Goal: Task Accomplishment & Management: Manage account settings

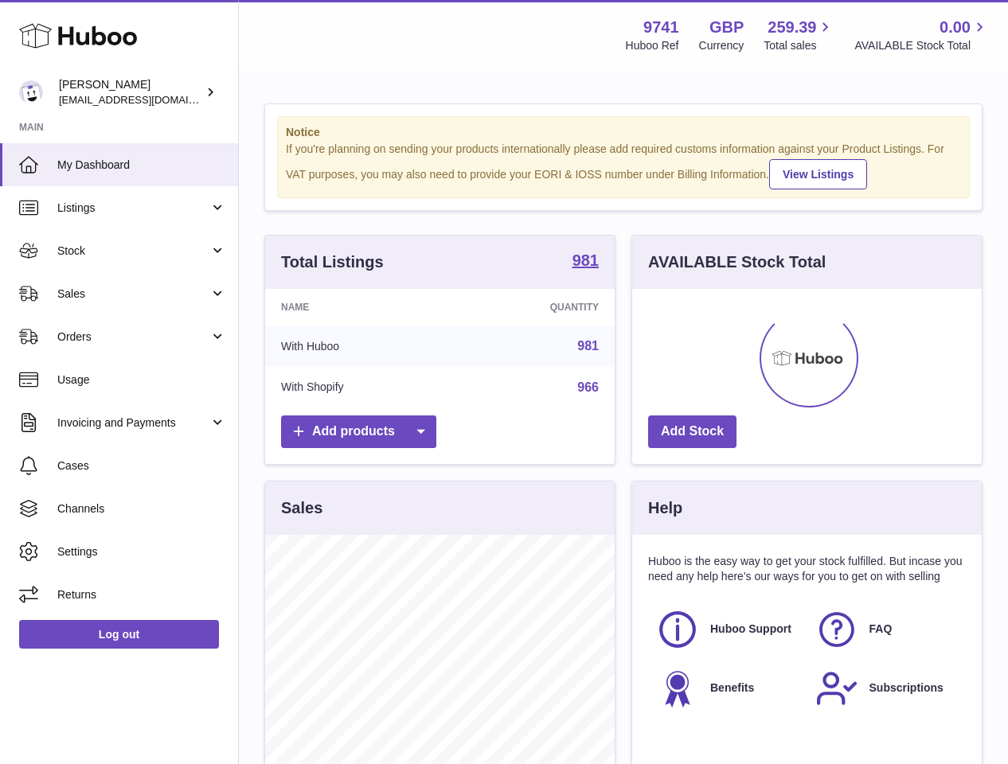
scroll to position [248, 350]
click at [101, 292] on span "Sales" at bounding box center [133, 294] width 152 height 15
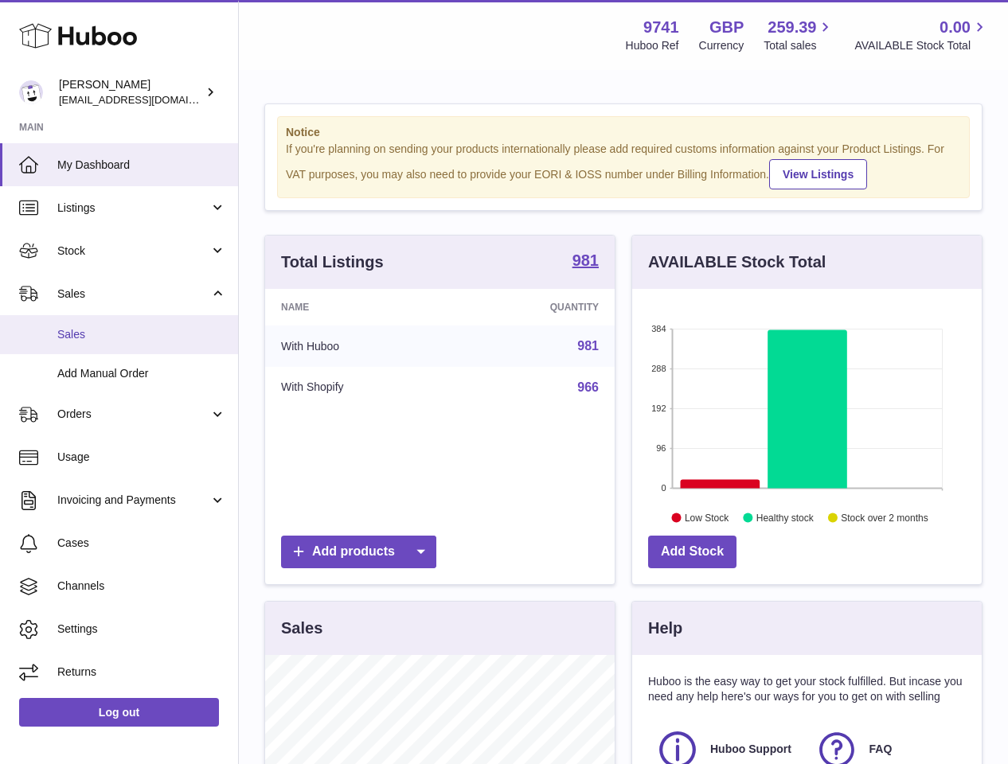
click at [98, 337] on span "Sales" at bounding box center [141, 334] width 169 height 15
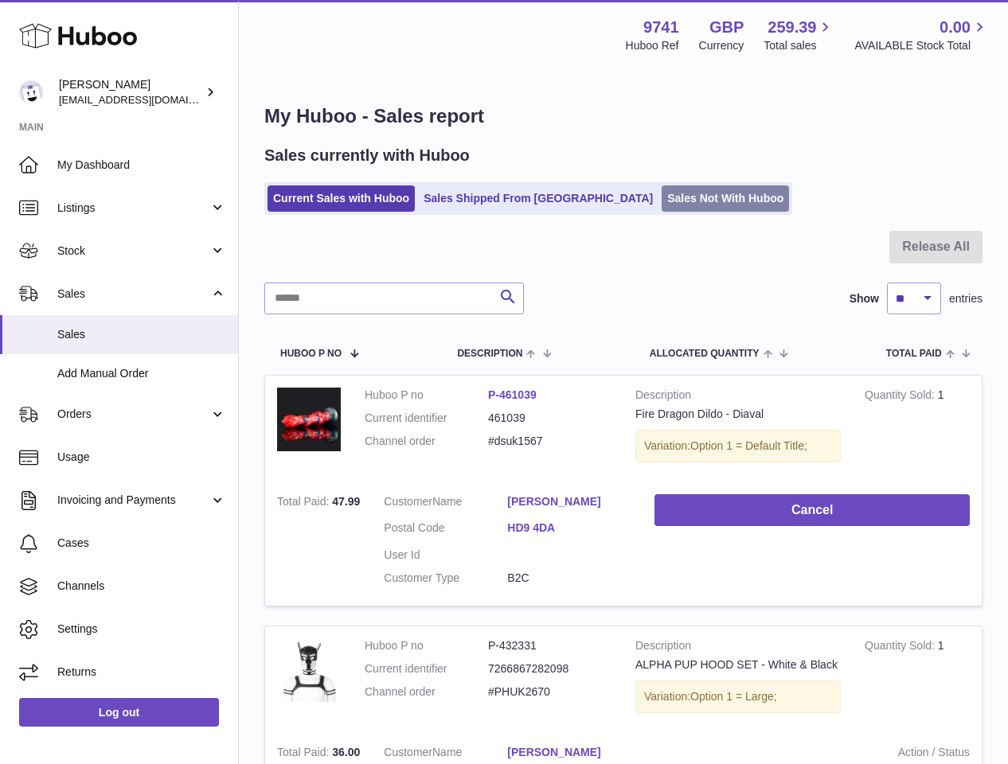
click at [662, 199] on link "Sales Not With Huboo" at bounding box center [725, 199] width 127 height 26
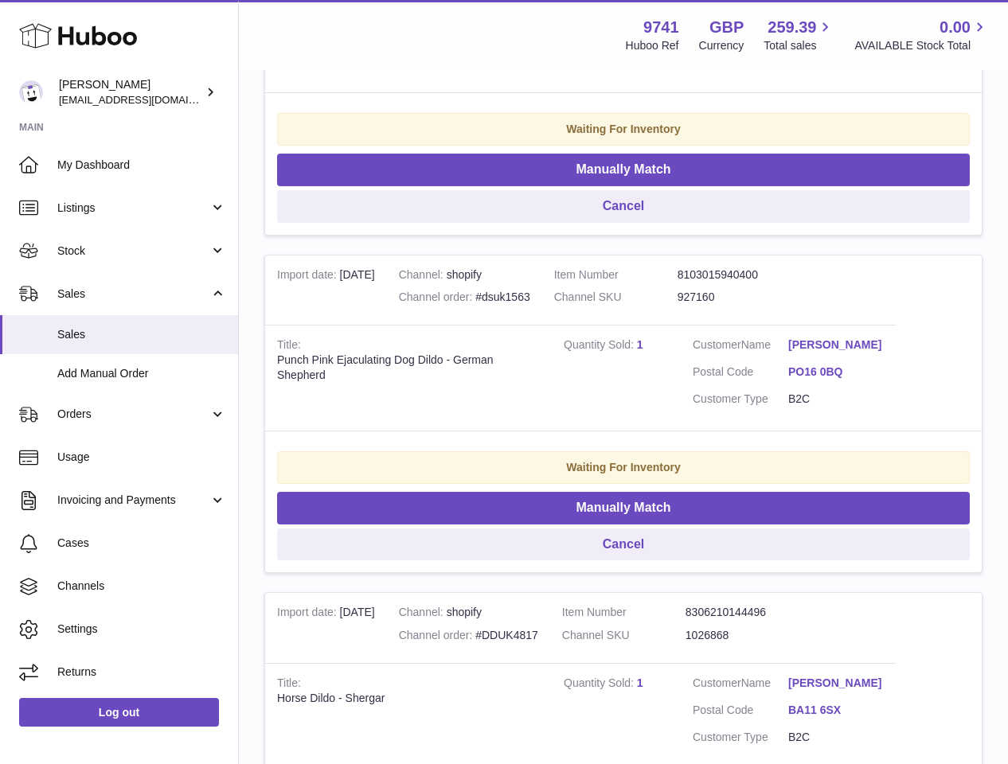
scroll to position [861, 0]
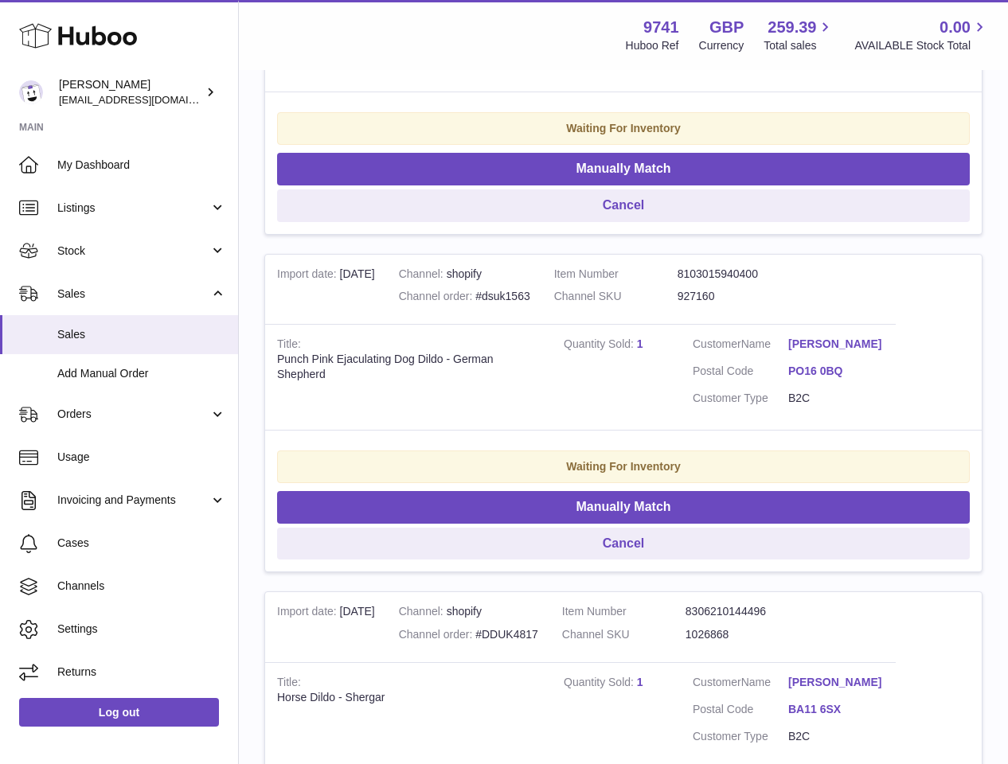
drag, startPoint x: 672, startPoint y: 356, endPoint x: 690, endPoint y: 326, distance: 34.7
click at [673, 353] on td "Quantity Sold 1" at bounding box center [616, 377] width 129 height 106
drag, startPoint x: 740, startPoint y: 291, endPoint x: 672, endPoint y: 300, distance: 68.3
click at [672, 300] on dl "Item Number 8103015940400 Channel SKU 927160" at bounding box center [677, 290] width 247 height 46
copy dl "927160"
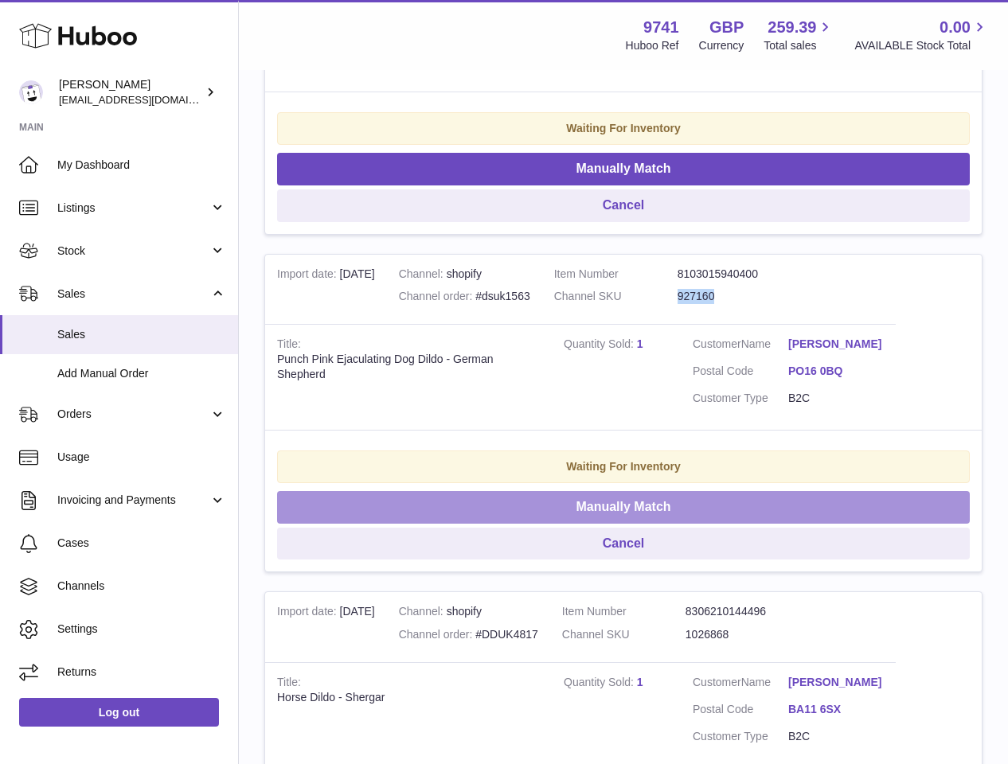
click at [613, 510] on button "Manually Match" at bounding box center [623, 507] width 693 height 33
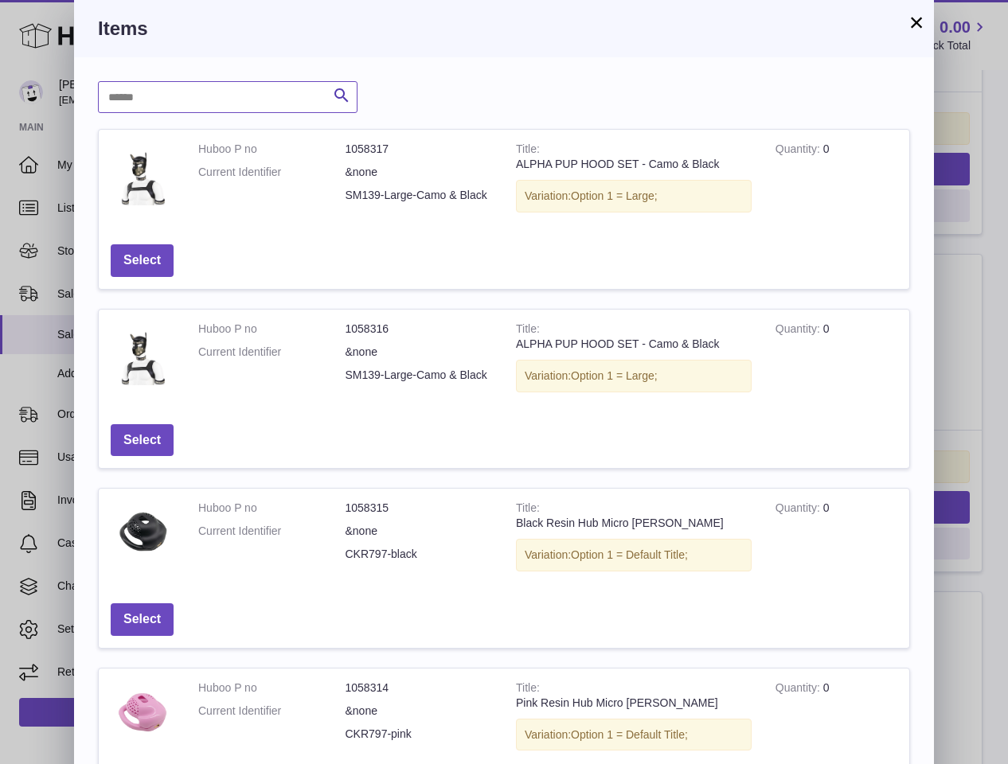
click at [279, 93] on input "text" at bounding box center [228, 97] width 260 height 32
paste input "******"
type input "******"
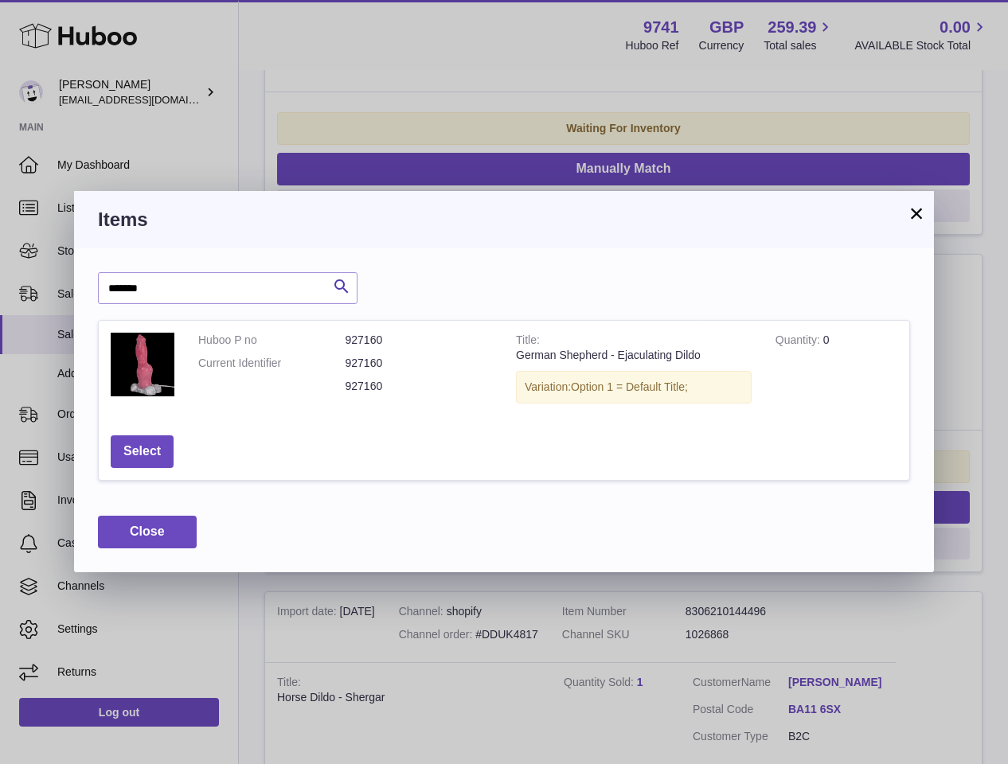
click at [912, 216] on button "×" at bounding box center [916, 213] width 19 height 19
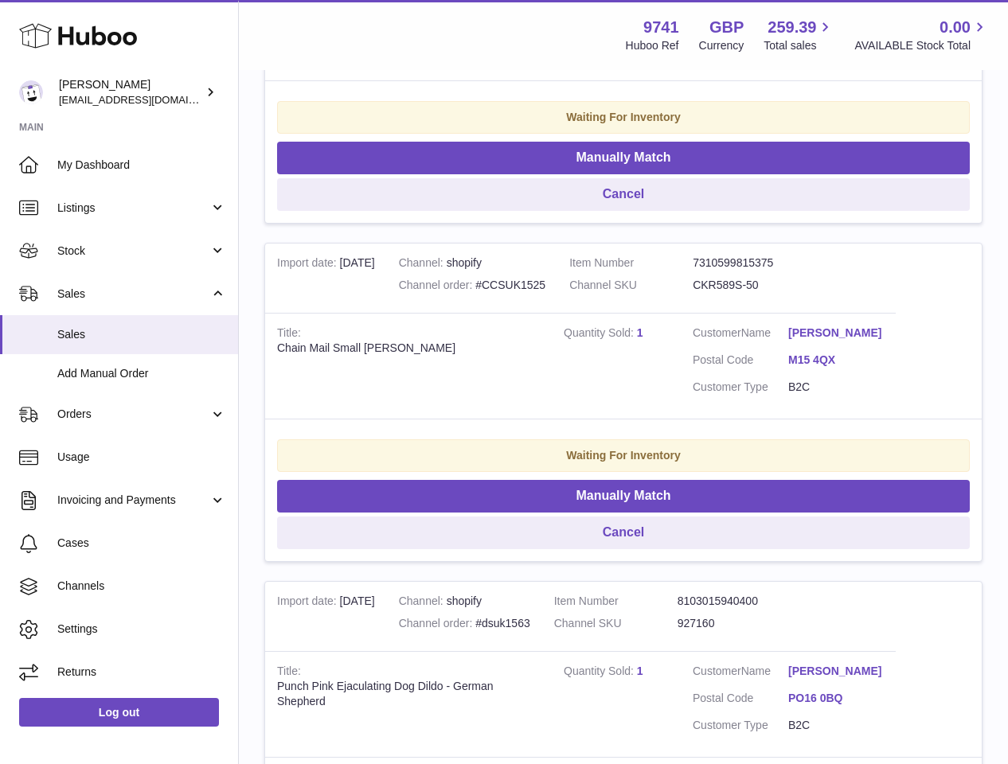
scroll to position [529, 0]
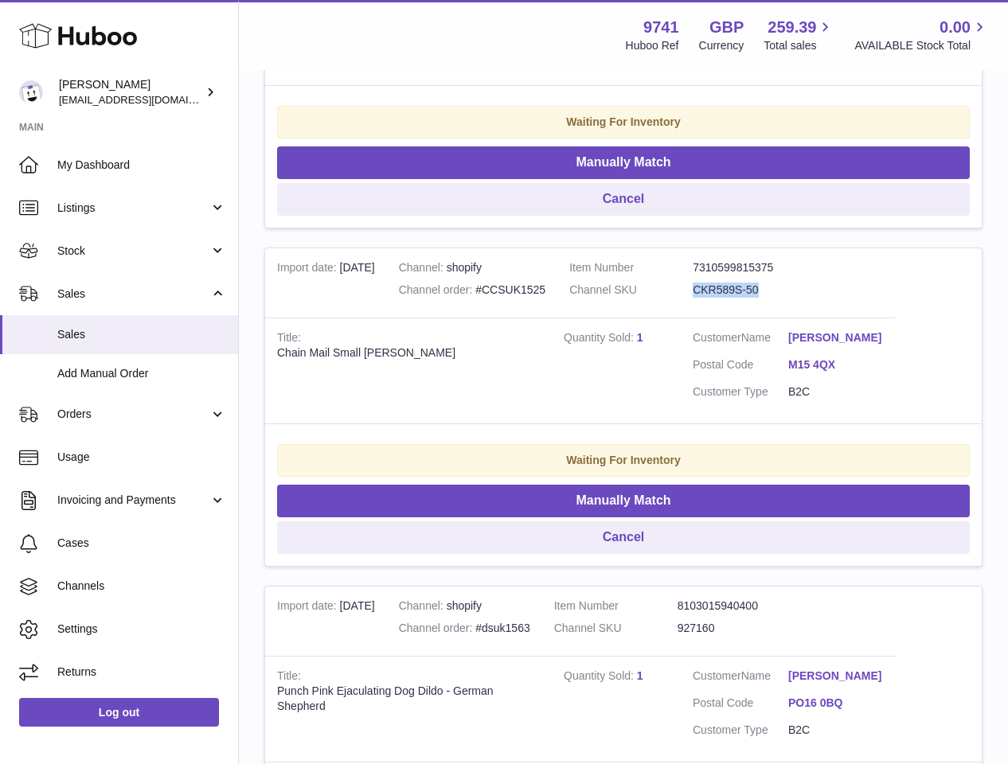
drag, startPoint x: 739, startPoint y: 291, endPoint x: 700, endPoint y: 292, distance: 39.0
click at [701, 291] on dl "Item Number 7310599815375 Channel SKU CKR589S-50" at bounding box center [692, 283] width 247 height 46
copy dl "CKR589S-50"
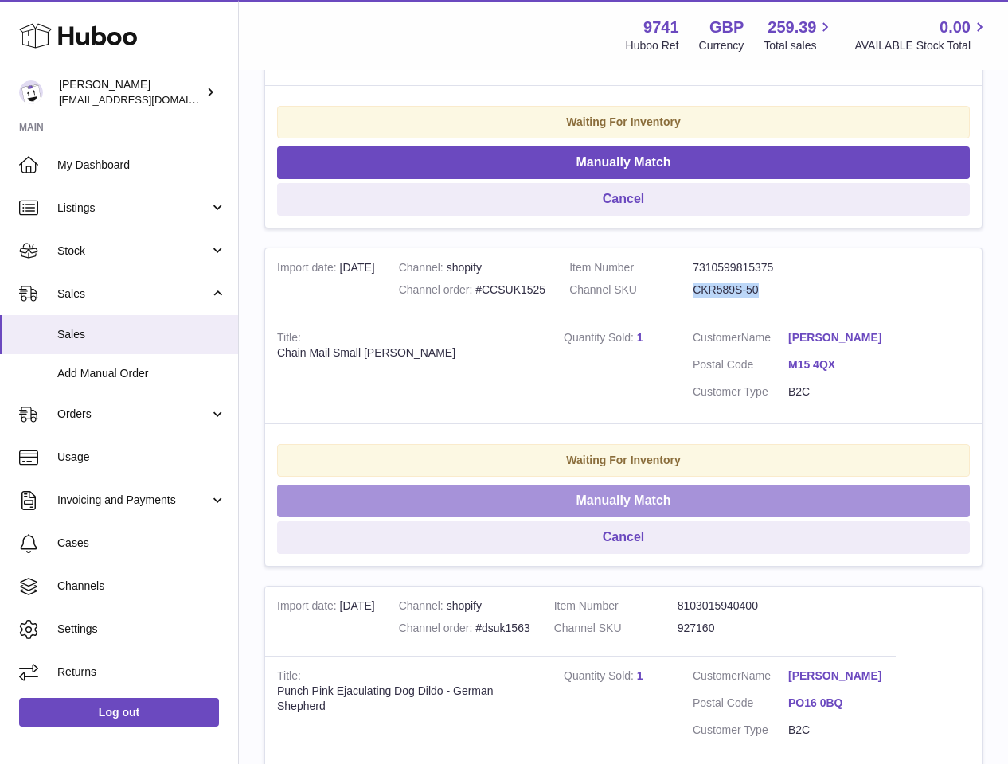
click at [635, 494] on button "Manually Match" at bounding box center [623, 501] width 693 height 33
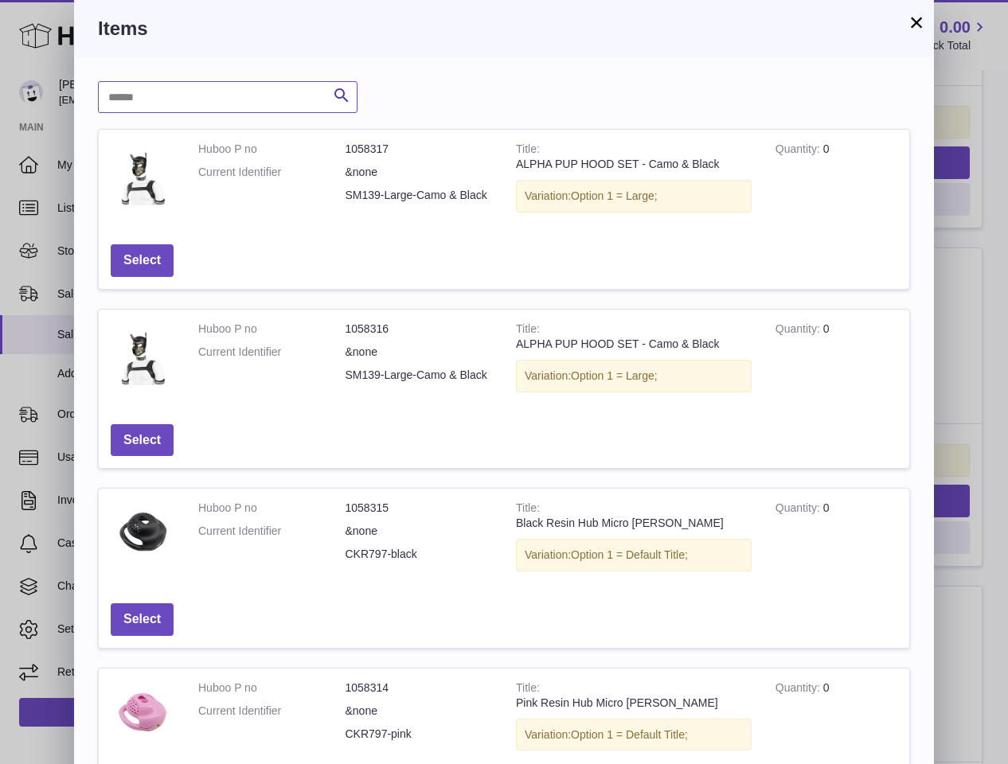
click at [186, 98] on input "text" at bounding box center [228, 97] width 260 height 32
paste input "**********"
type input "**********"
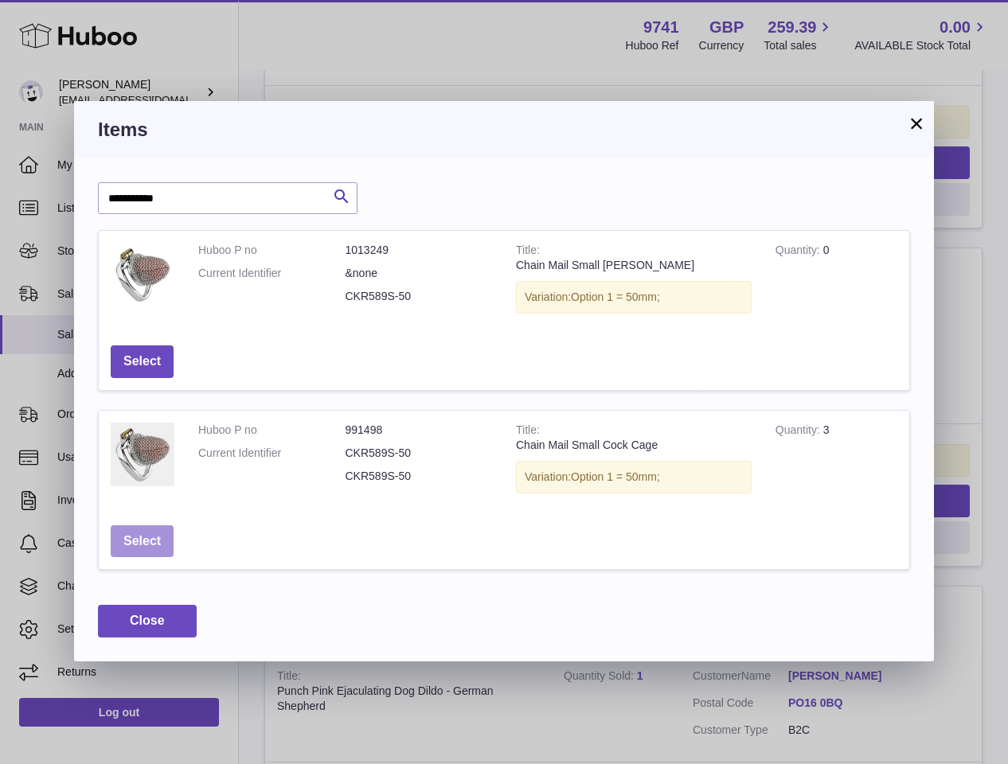
click at [126, 538] on button "Select" at bounding box center [142, 541] width 63 height 33
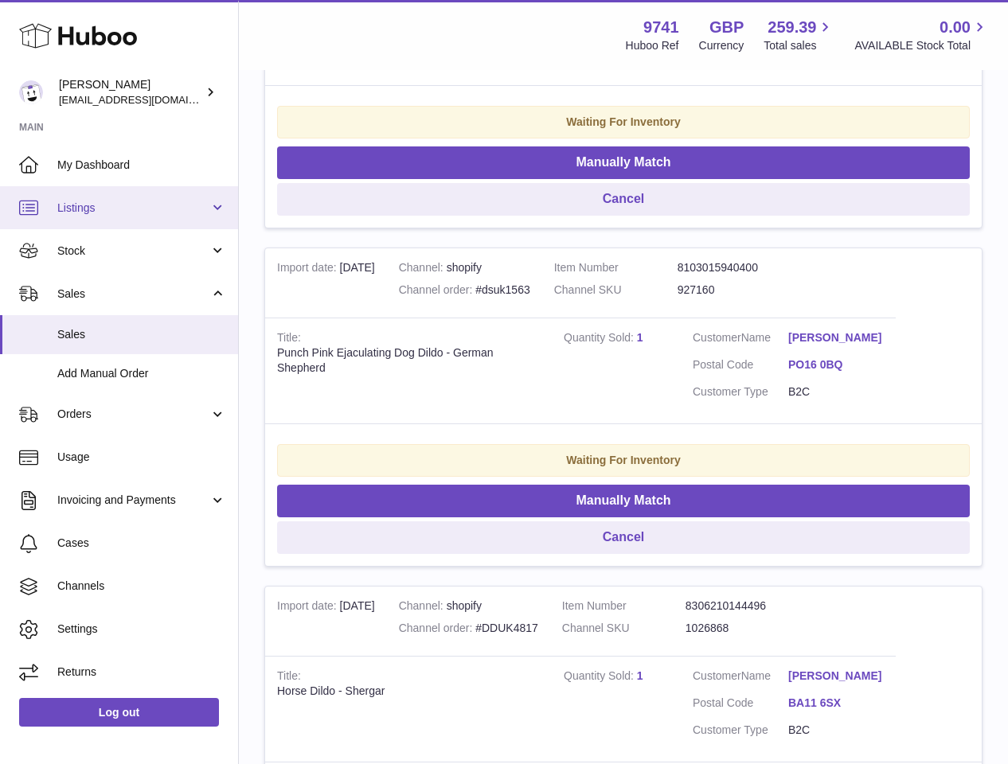
click at [67, 203] on span "Listings" at bounding box center [133, 208] width 152 height 15
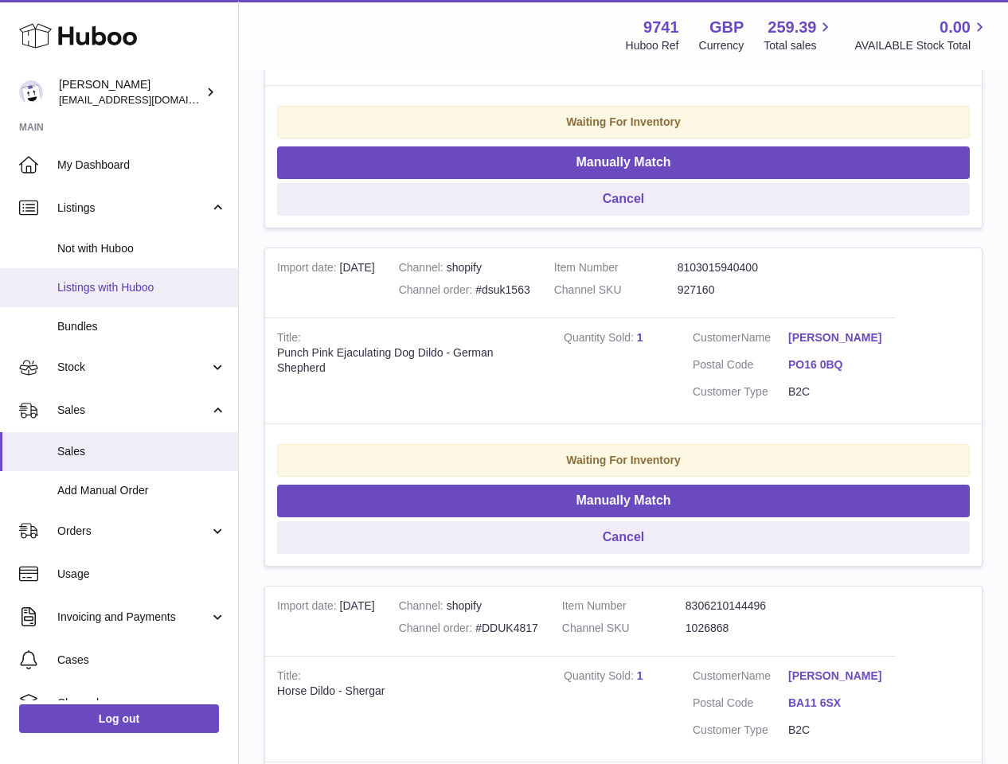
click at [104, 283] on span "Listings with Huboo" at bounding box center [141, 287] width 169 height 15
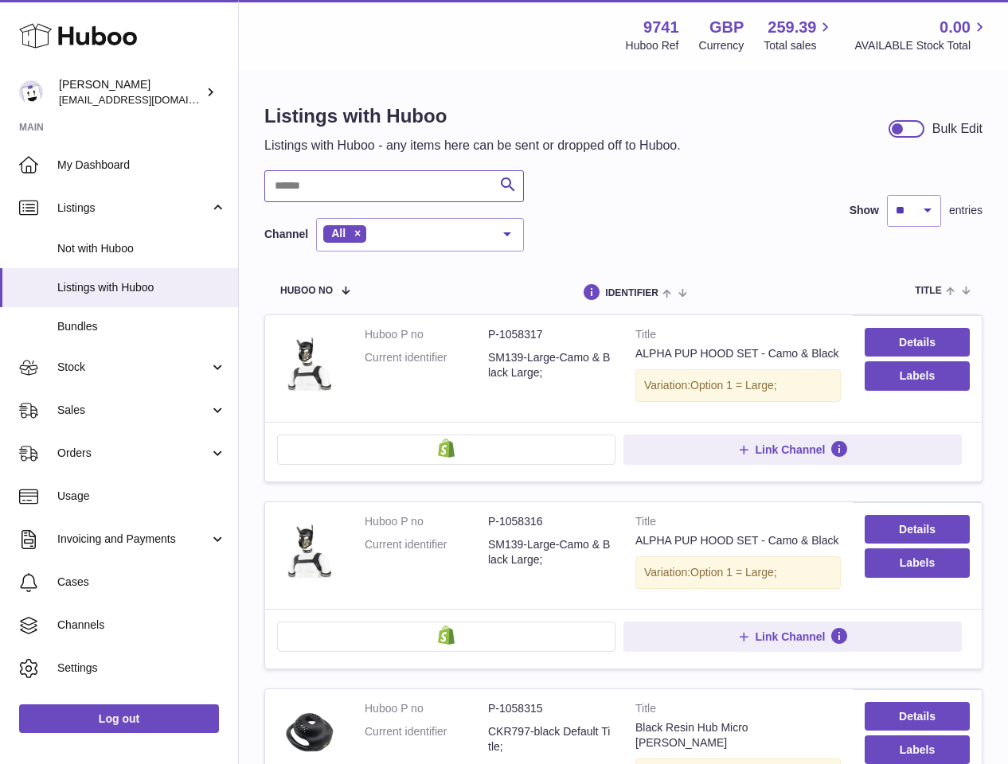
click at [408, 178] on input "text" at bounding box center [394, 186] width 260 height 32
paste input "**********"
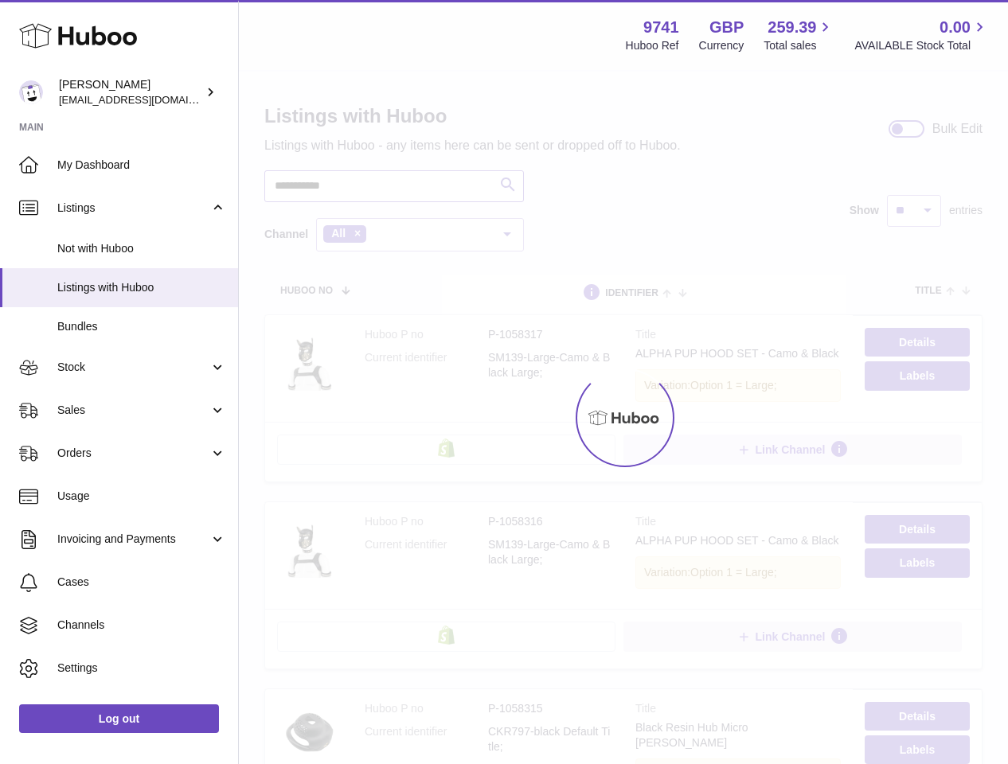
type input "**********"
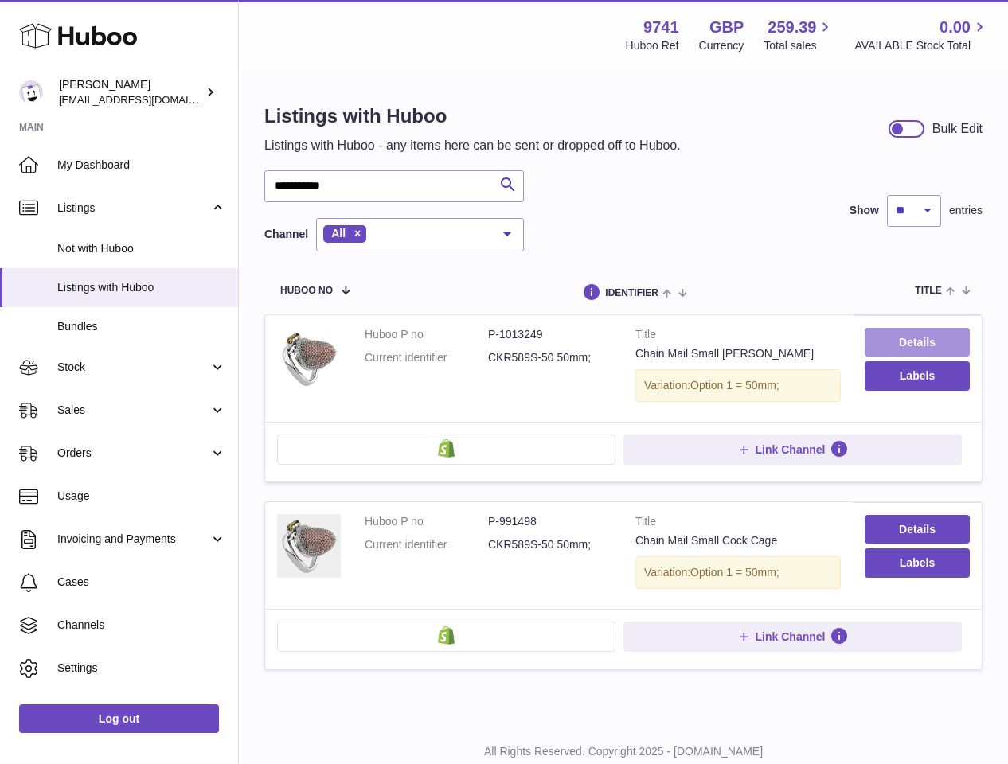
click at [918, 343] on link "Details" at bounding box center [917, 342] width 105 height 29
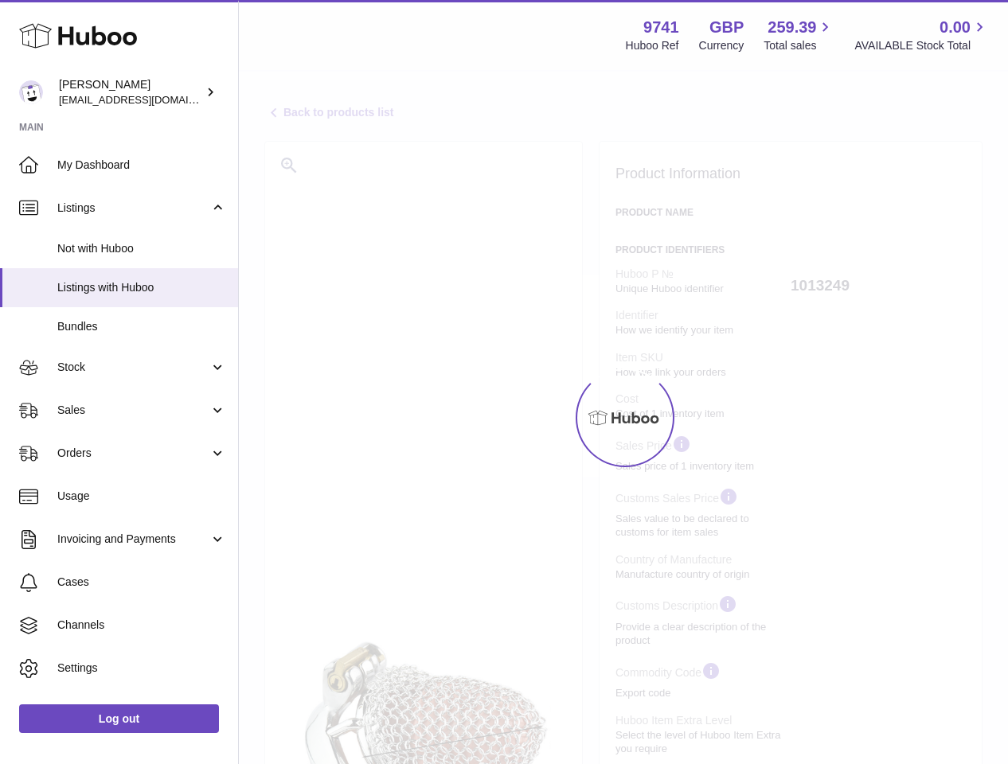
select select "**"
select select "****"
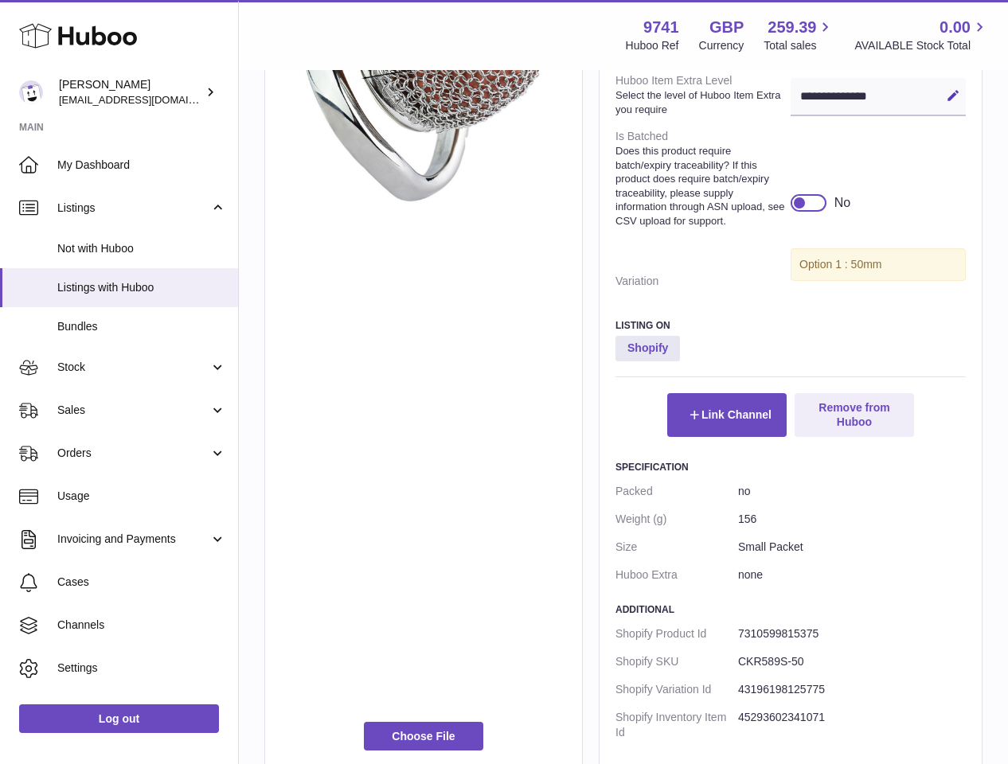
scroll to position [852, 0]
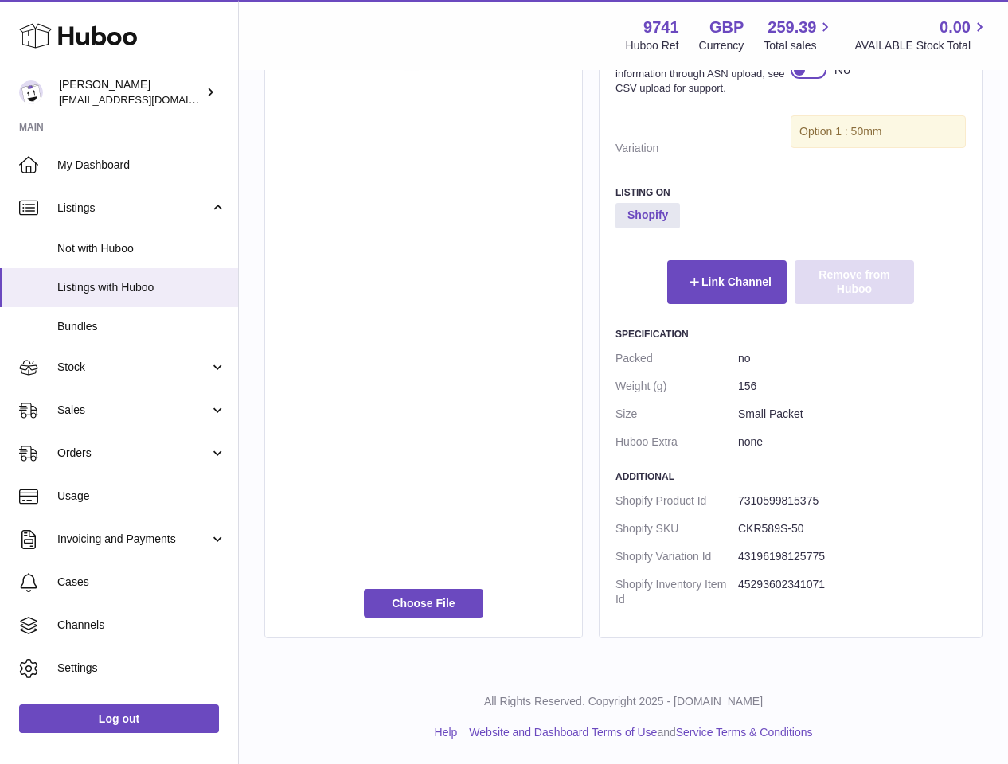
click at [848, 283] on button "Remove from Huboo" at bounding box center [854, 281] width 119 height 43
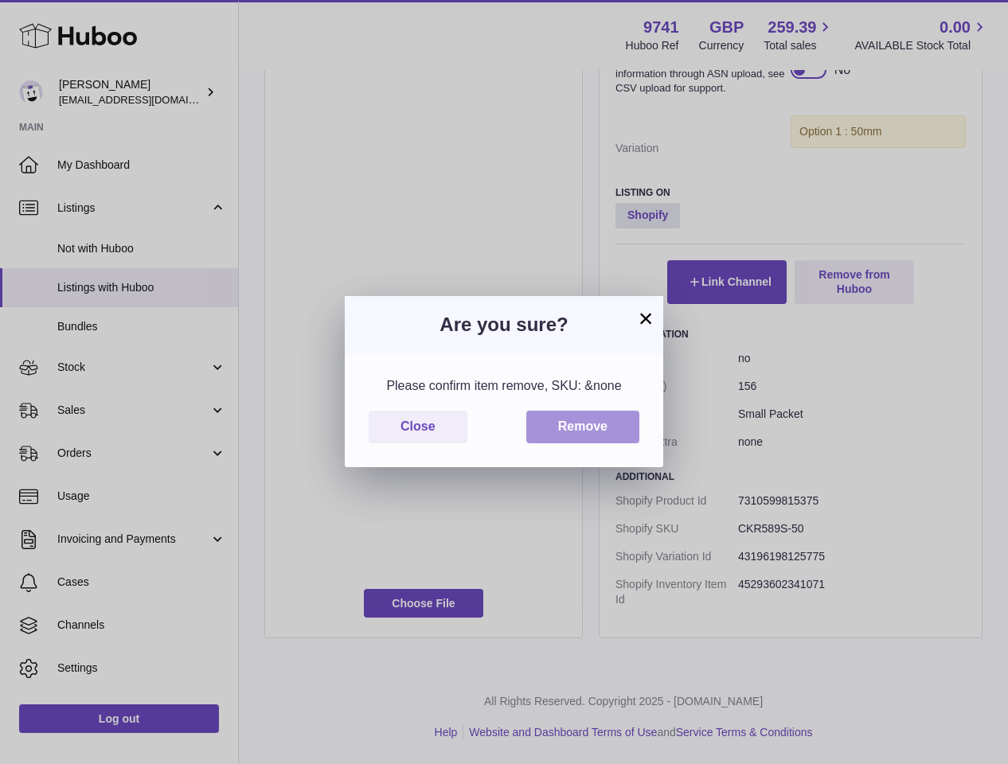
click at [592, 426] on button "Remove" at bounding box center [582, 427] width 113 height 33
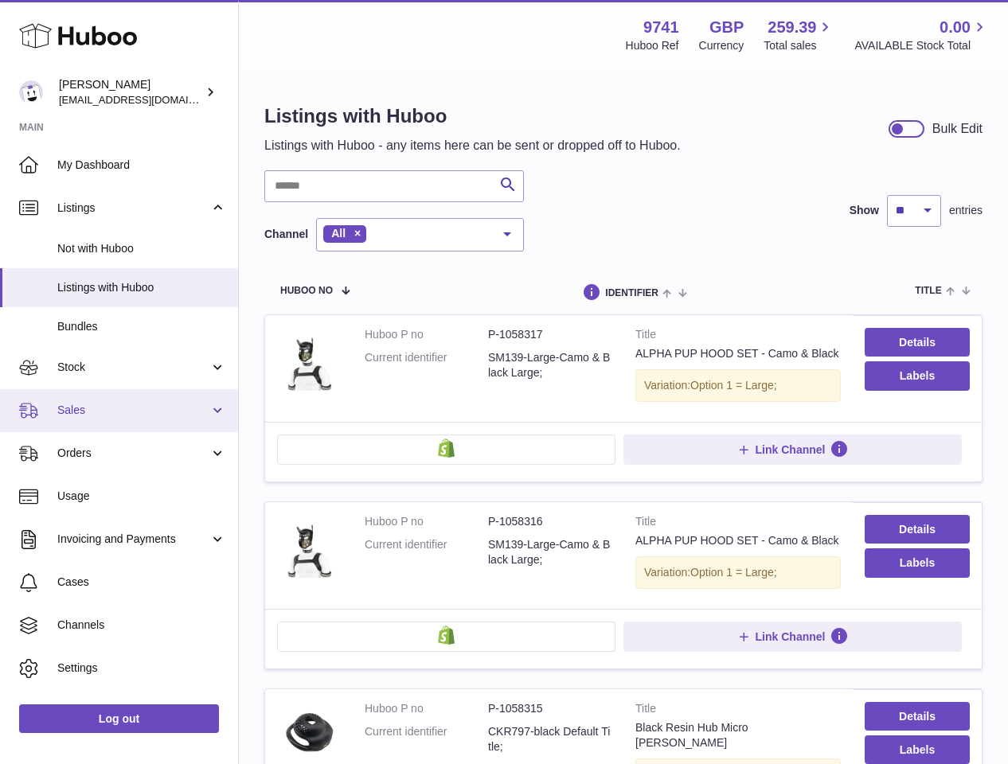
click at [88, 405] on span "Sales" at bounding box center [133, 410] width 152 height 15
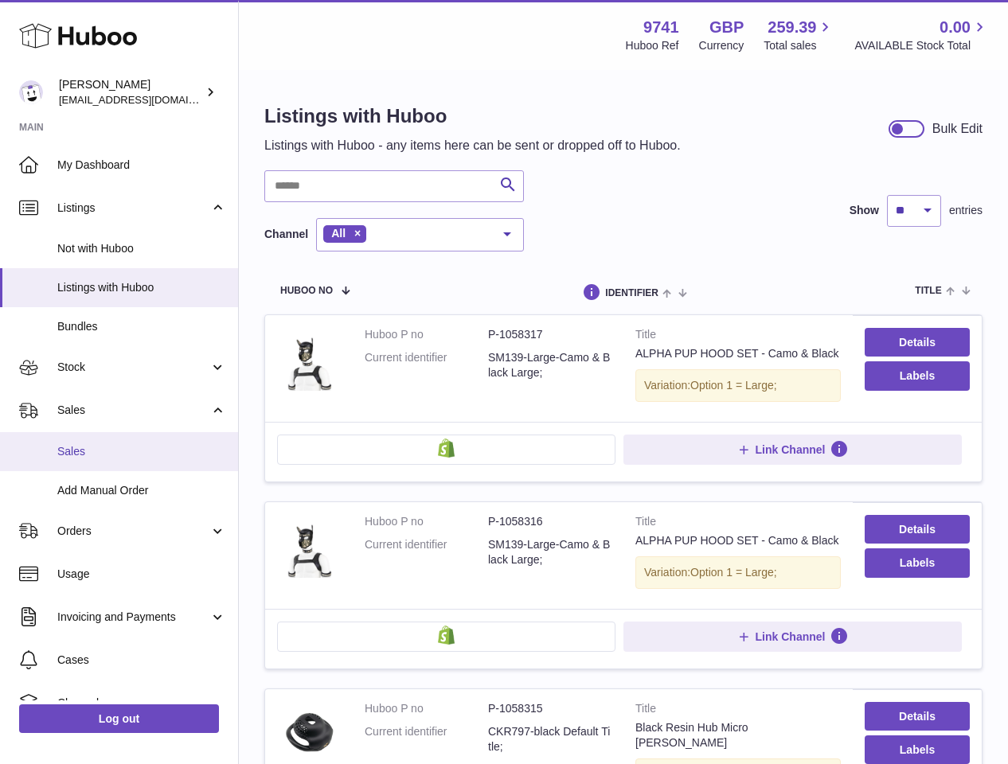
click at [97, 453] on span "Sales" at bounding box center [141, 451] width 169 height 15
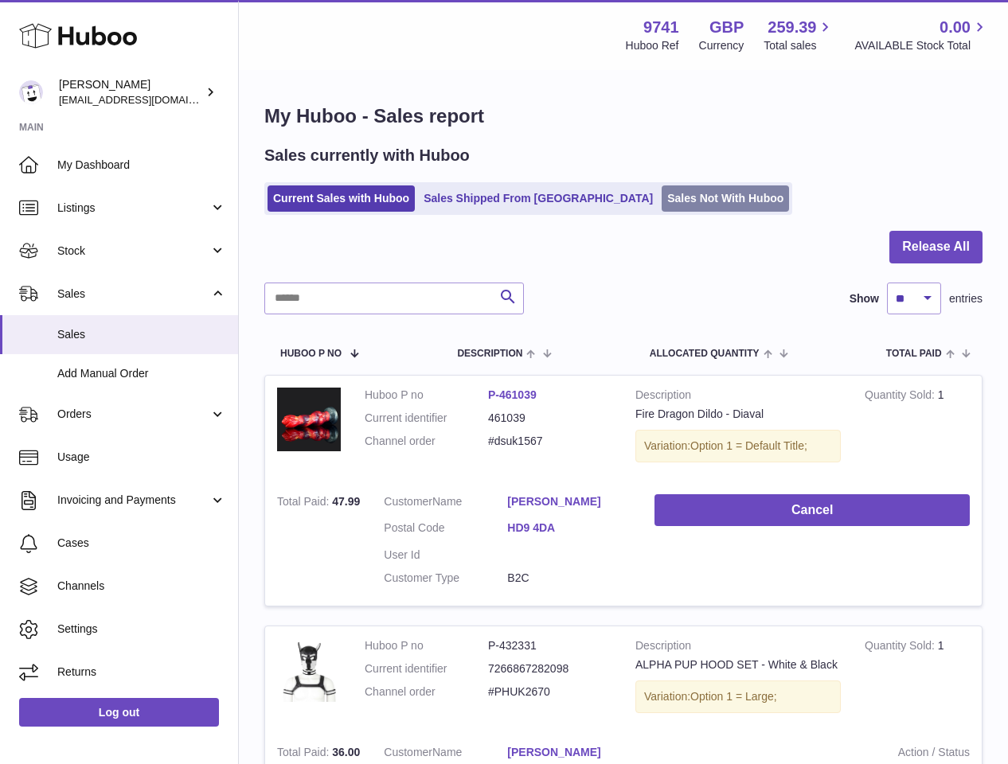
click at [662, 196] on link "Sales Not With Huboo" at bounding box center [725, 199] width 127 height 26
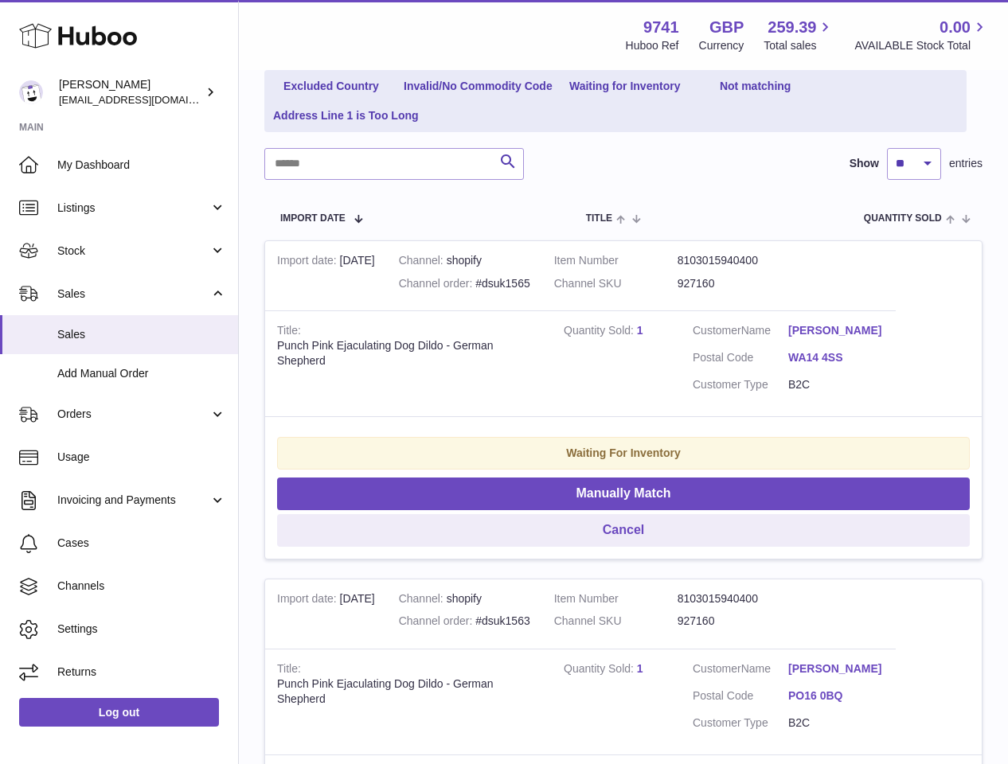
scroll to position [107, 0]
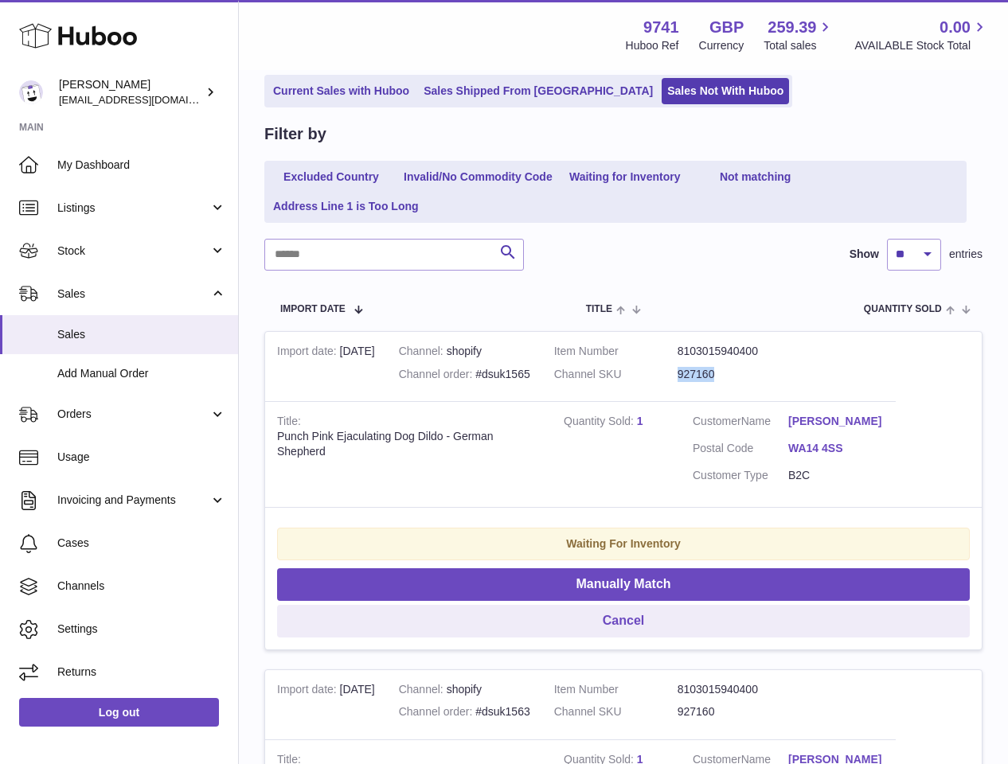
drag, startPoint x: 728, startPoint y: 374, endPoint x: 678, endPoint y: 372, distance: 50.2
click at [678, 372] on dl "Item Number 8103015940400 Channel SKU 927160" at bounding box center [677, 367] width 247 height 46
copy dl "927160"
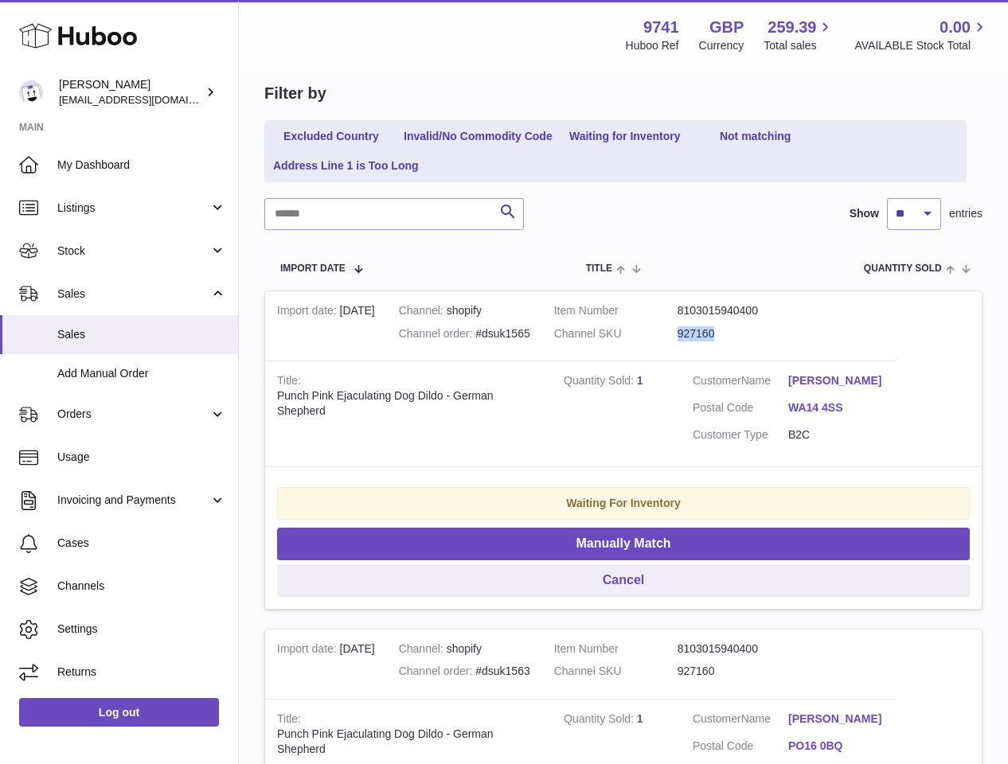
scroll to position [0, 0]
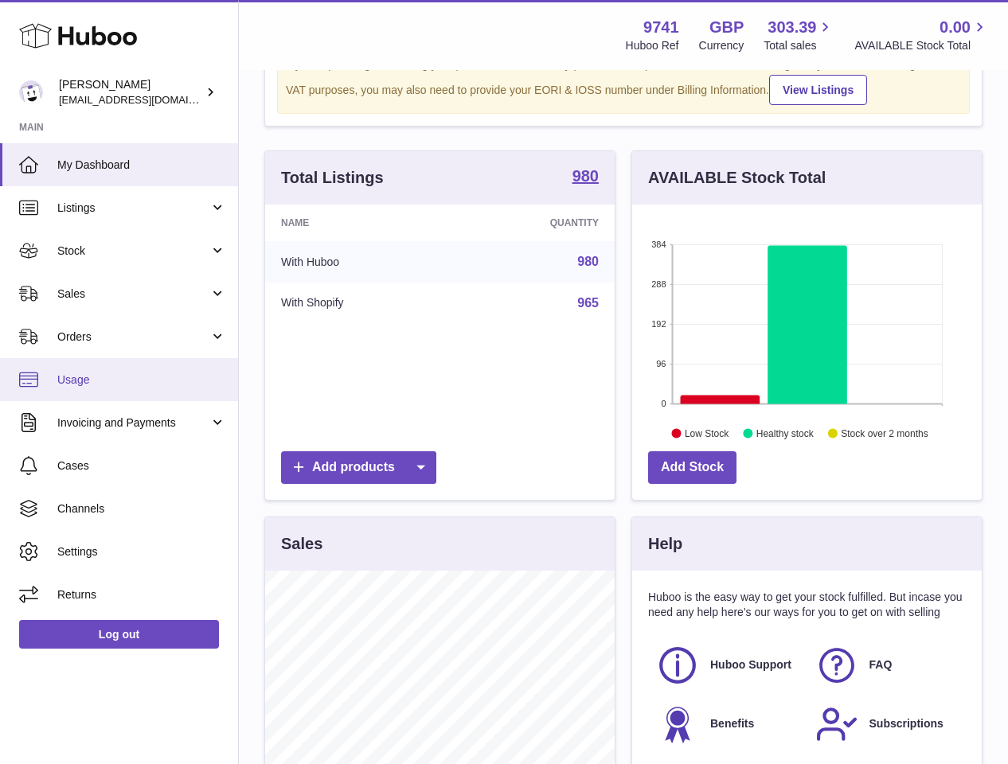
scroll to position [95, 0]
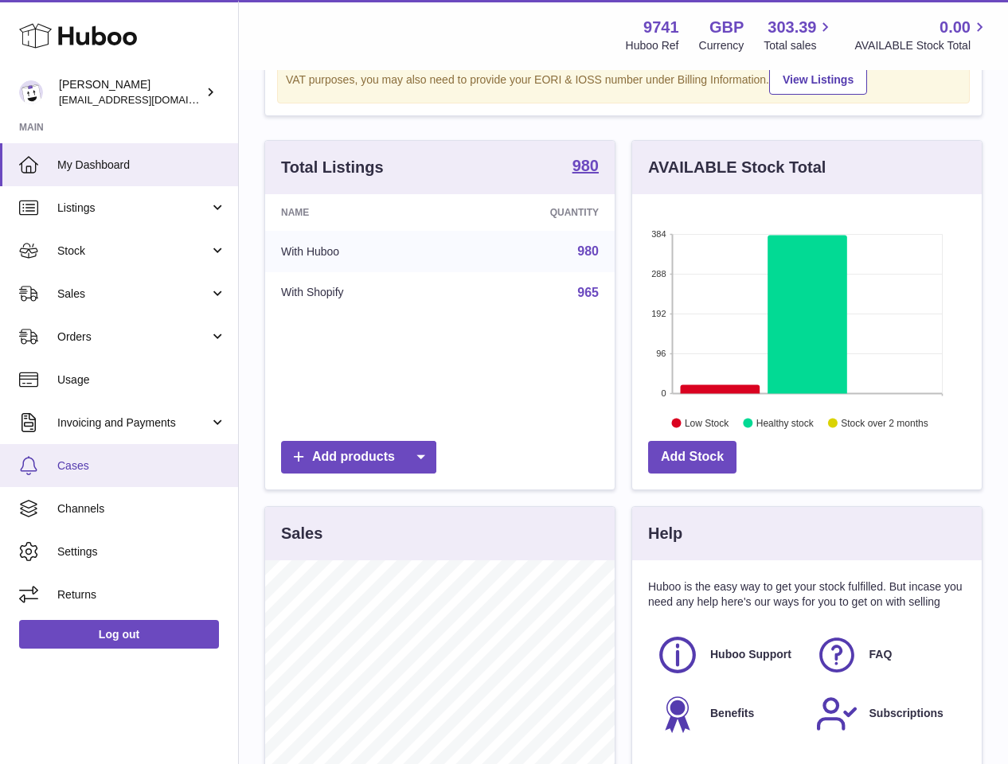
click at [83, 459] on span "Cases" at bounding box center [141, 466] width 169 height 15
